Goal: Register for event/course

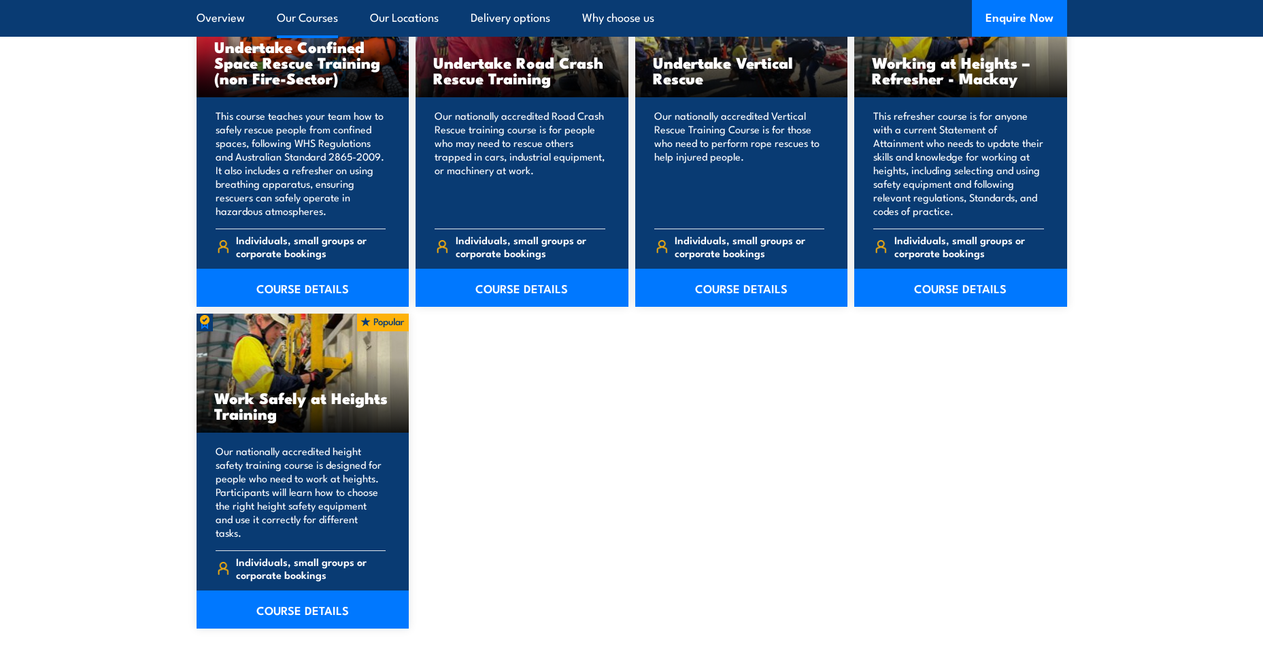
scroll to position [1564, 0]
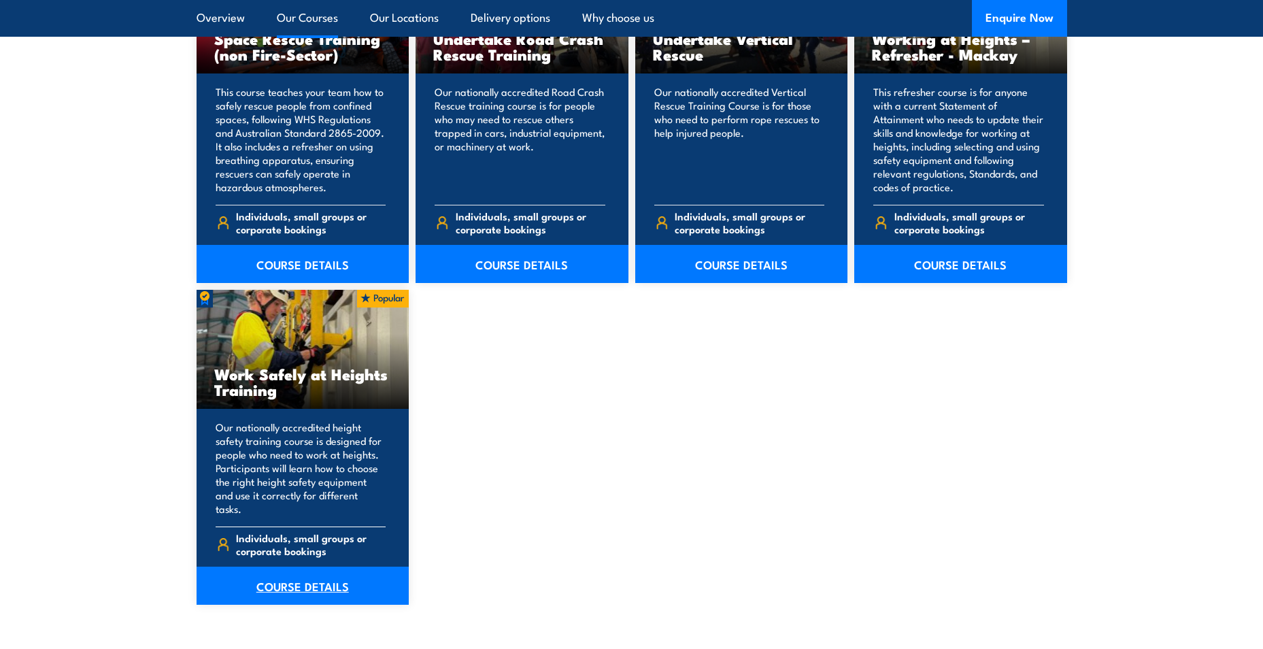
click at [322, 585] on link "COURSE DETAILS" at bounding box center [303, 585] width 213 height 38
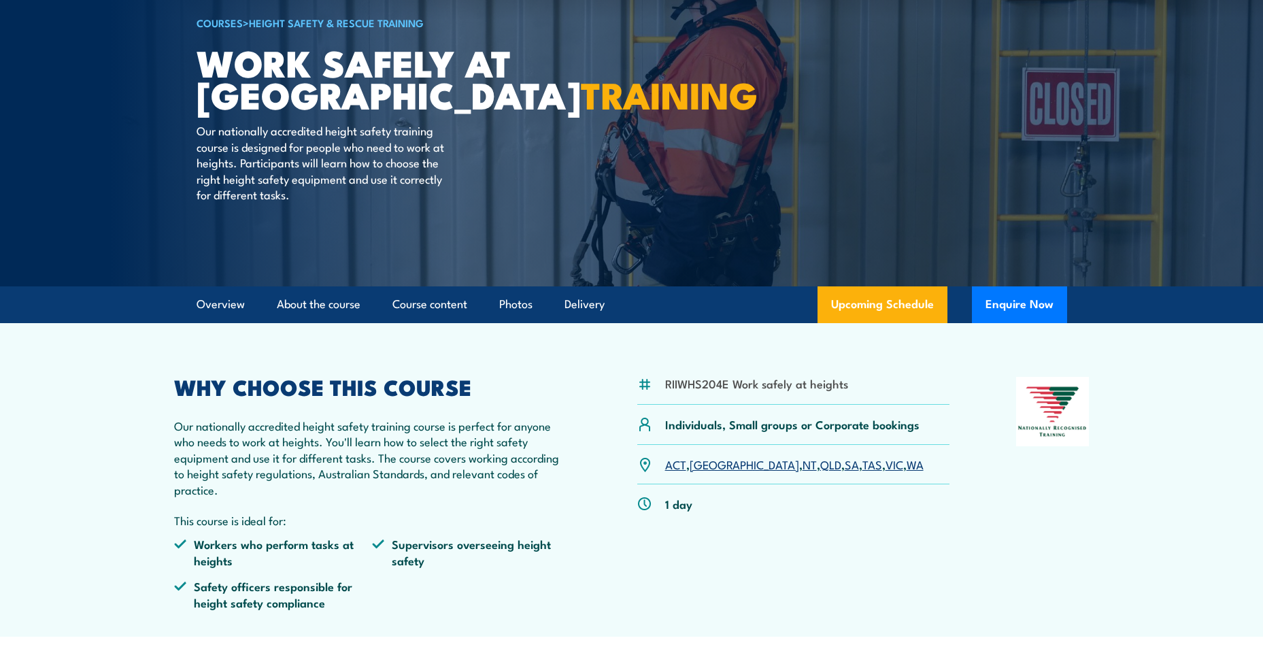
scroll to position [136, 0]
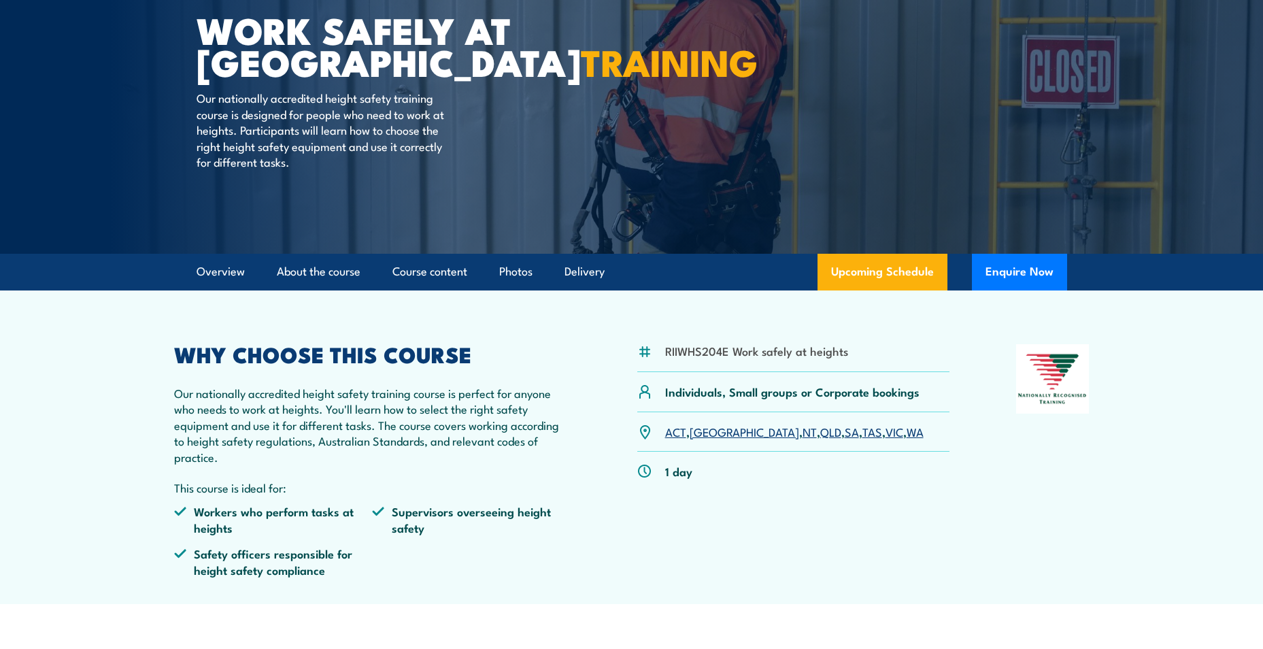
click at [845, 434] on link "SA" at bounding box center [852, 431] width 14 height 16
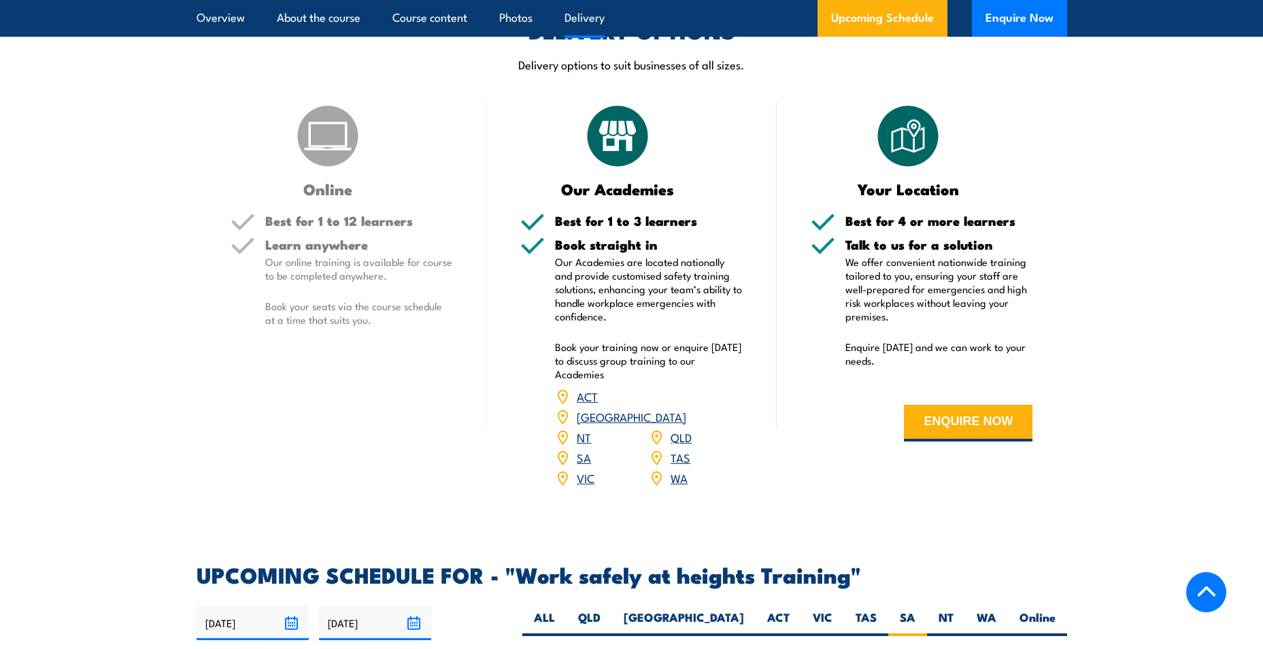
scroll to position [1076, 0]
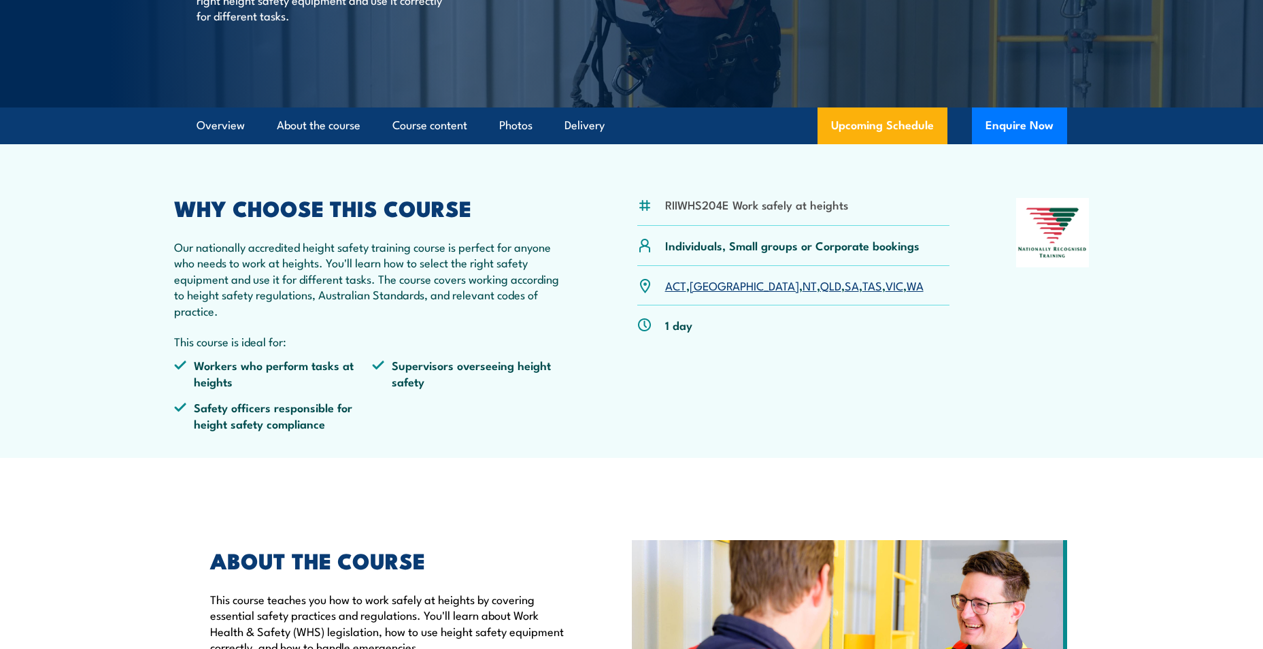
scroll to position [136, 0]
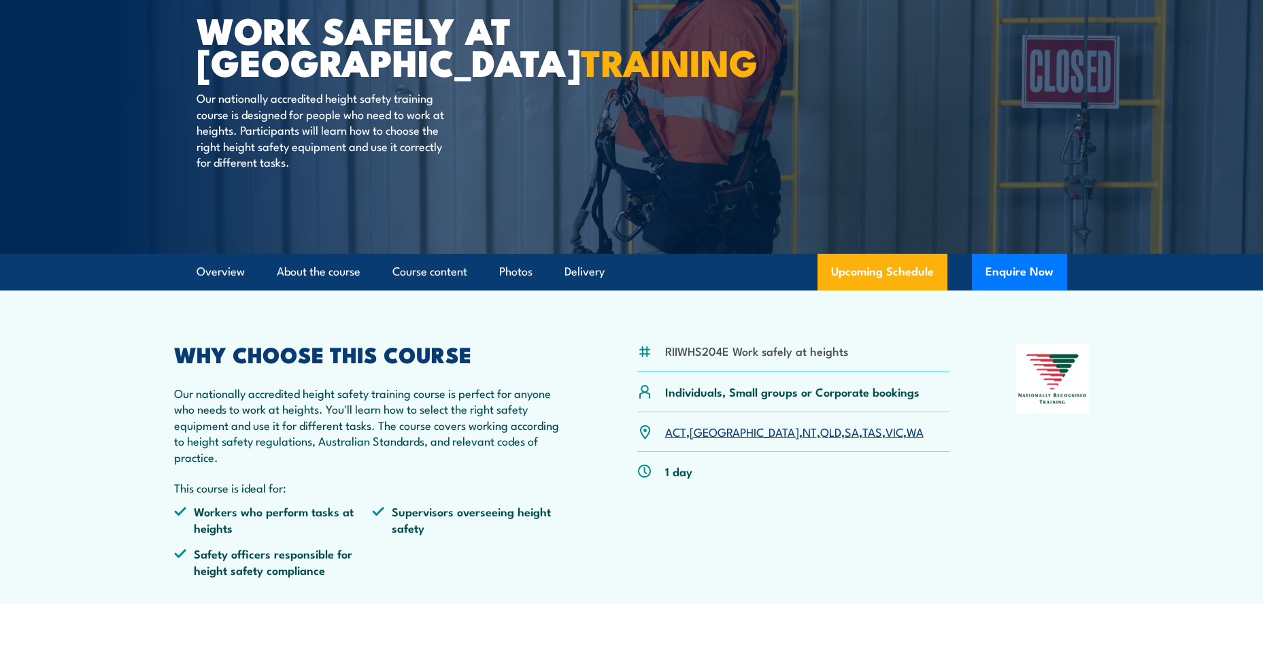
click at [845, 430] on link "SA" at bounding box center [852, 431] width 14 height 16
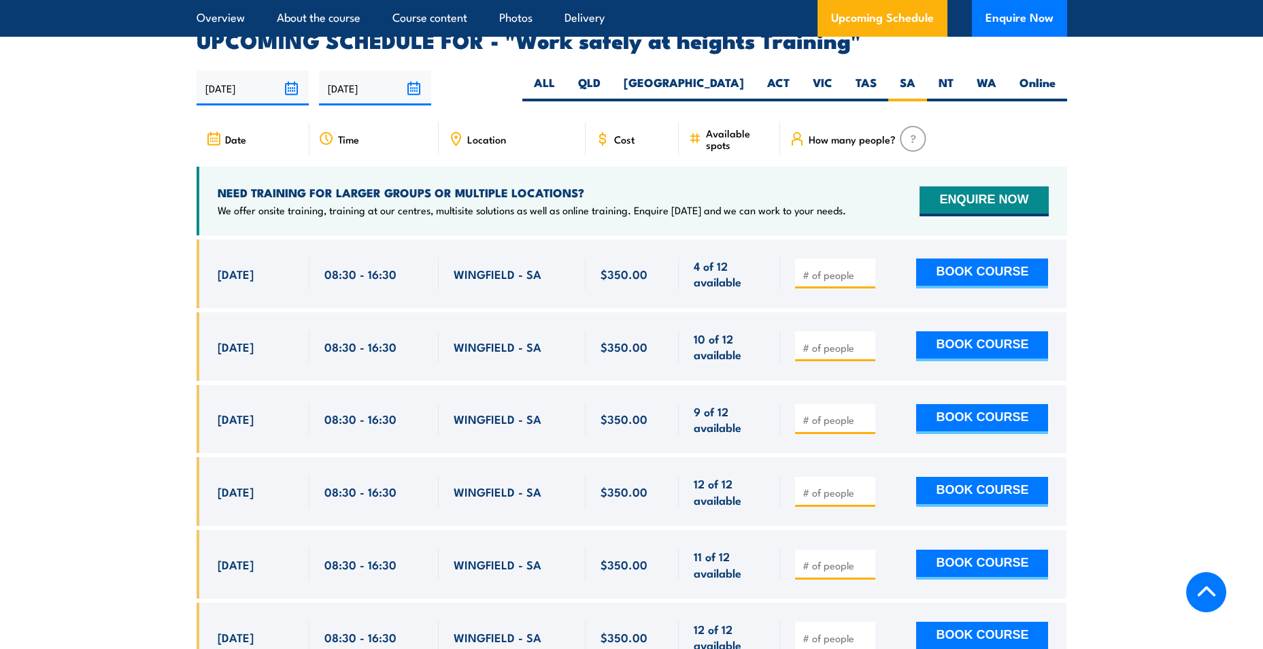
scroll to position [2164, 0]
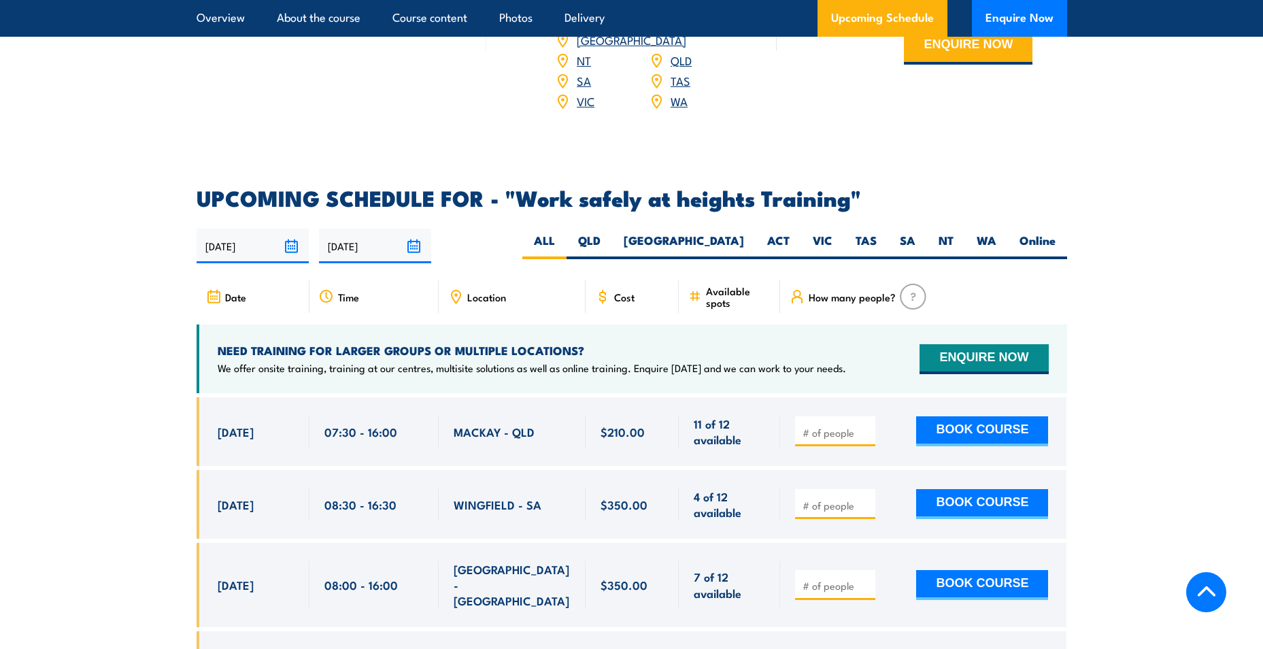
scroll to position [1972, 0]
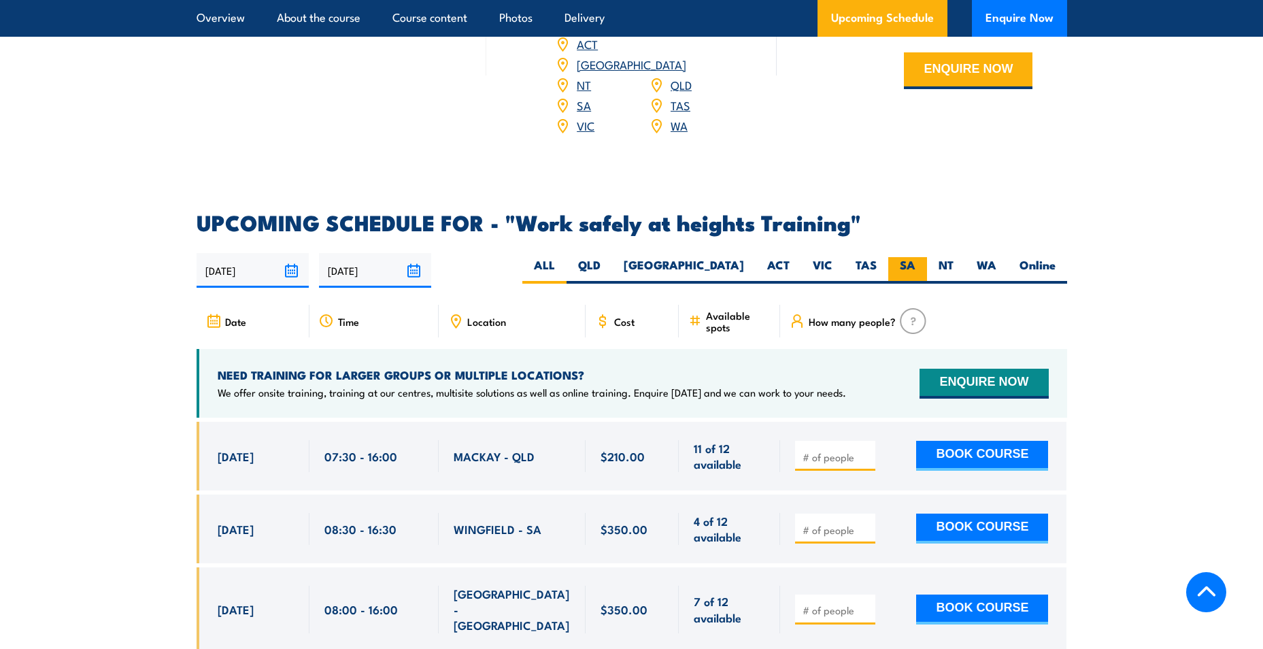
click at [911, 257] on label "SA" at bounding box center [907, 270] width 39 height 27
click at [915, 257] on input "SA" at bounding box center [919, 261] width 9 height 9
radio input "true"
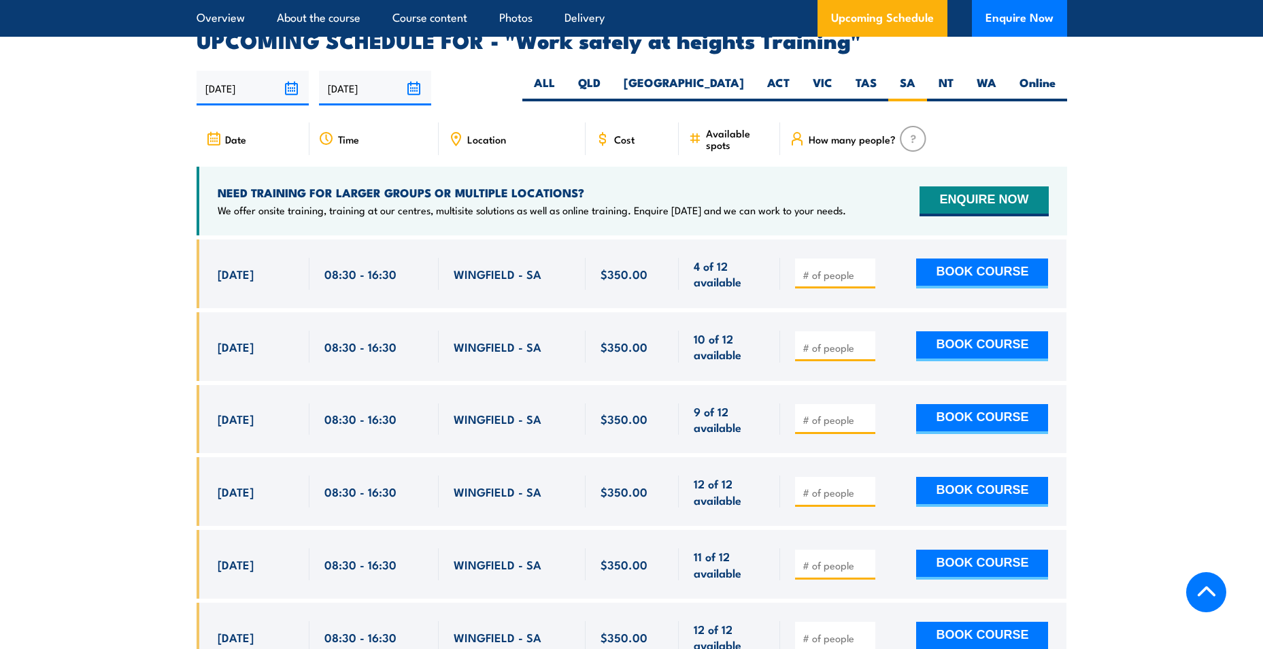
scroll to position [2164, 0]
